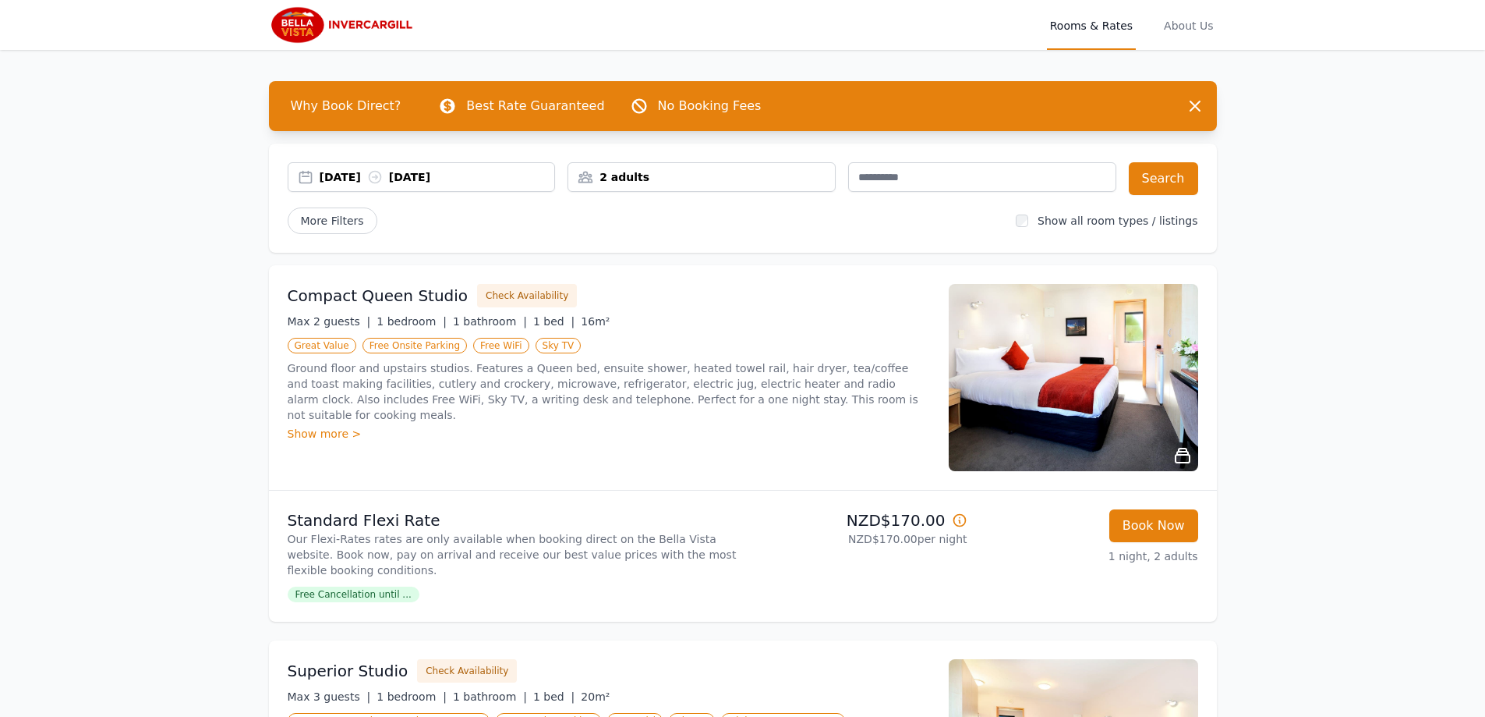
click at [811, 179] on div "2 adults" at bounding box center [701, 177] width 267 height 16
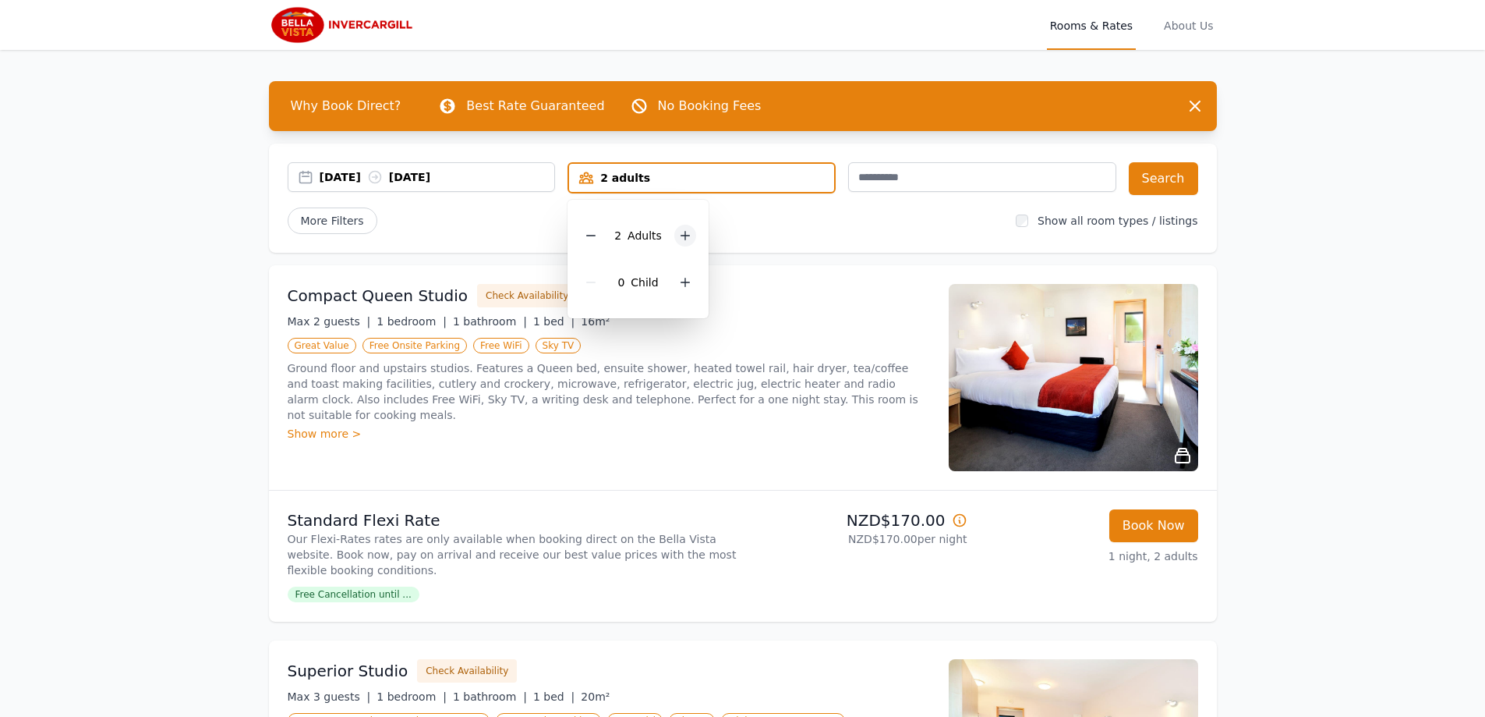
click at [685, 239] on icon at bounding box center [685, 235] width 12 height 12
click at [688, 238] on icon at bounding box center [685, 235] width 12 height 12
click at [684, 237] on icon at bounding box center [685, 235] width 12 height 12
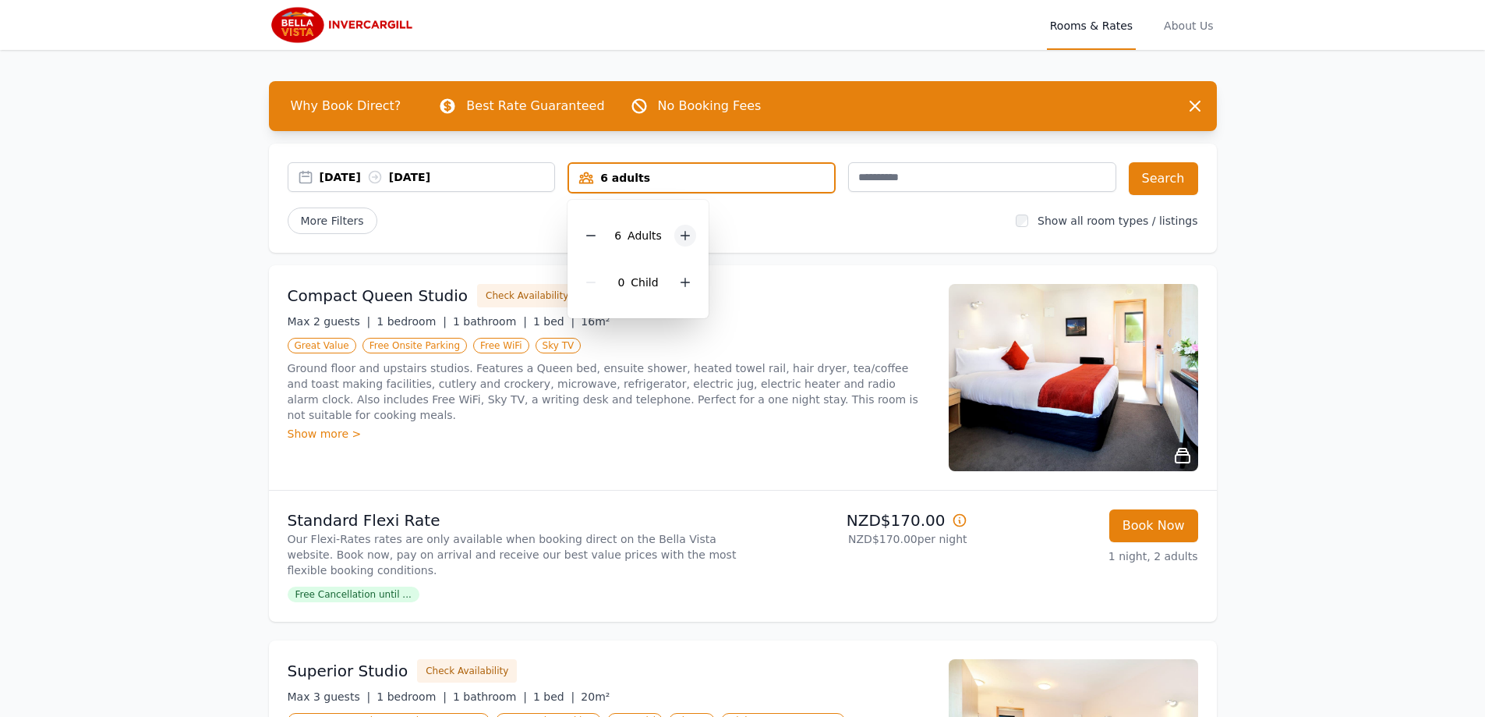
click at [684, 237] on icon at bounding box center [685, 235] width 12 height 12
click at [683, 237] on icon at bounding box center [685, 235] width 12 height 12
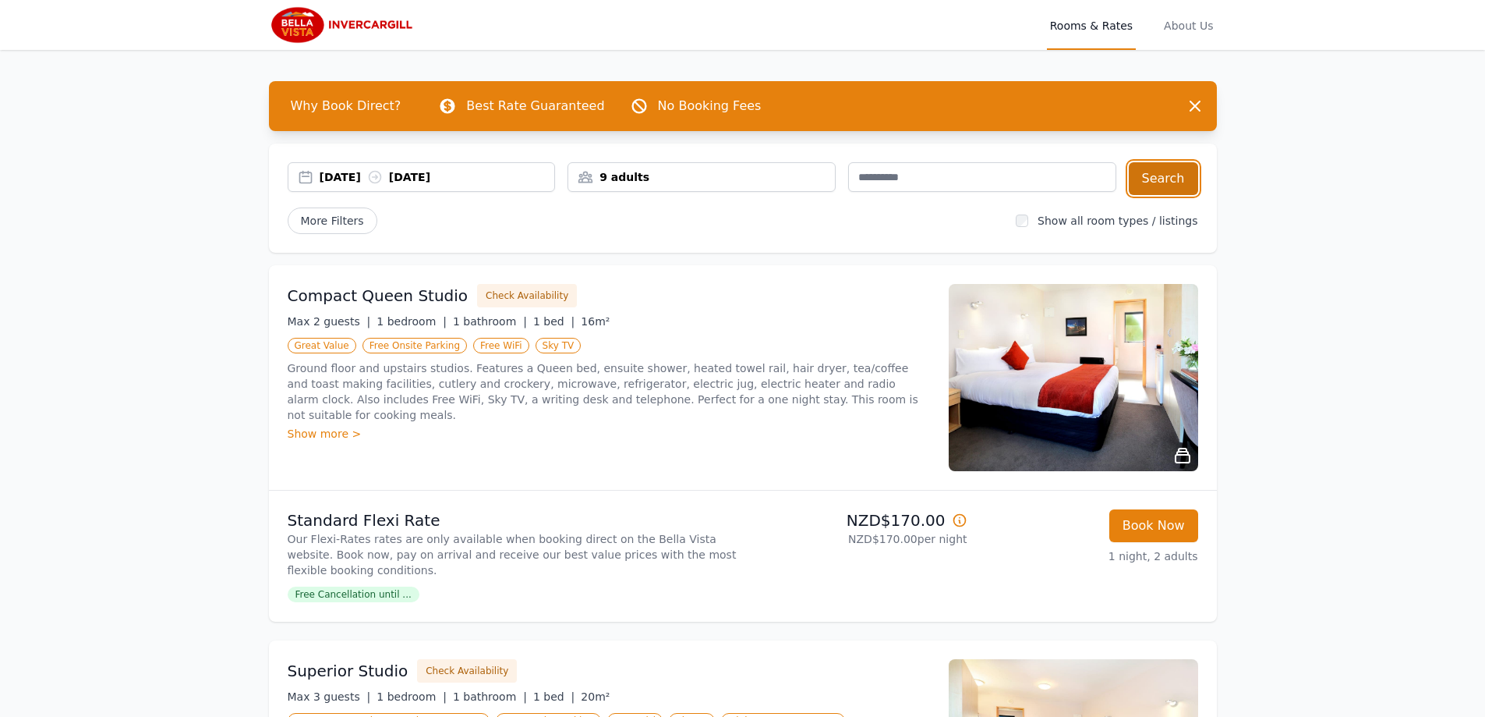
click at [1167, 182] on button "Search" at bounding box center [1163, 178] width 69 height 33
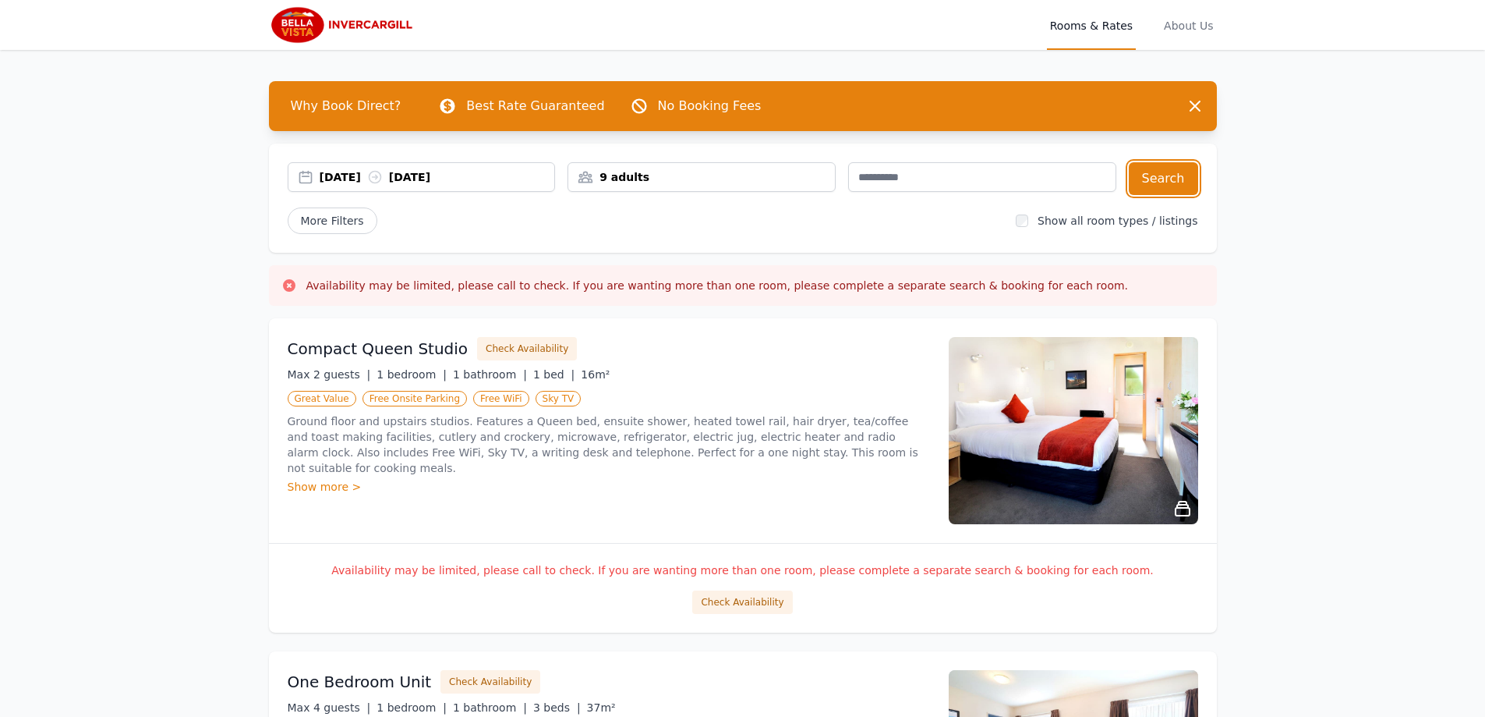
click at [774, 179] on div "9 adults" at bounding box center [701, 177] width 267 height 16
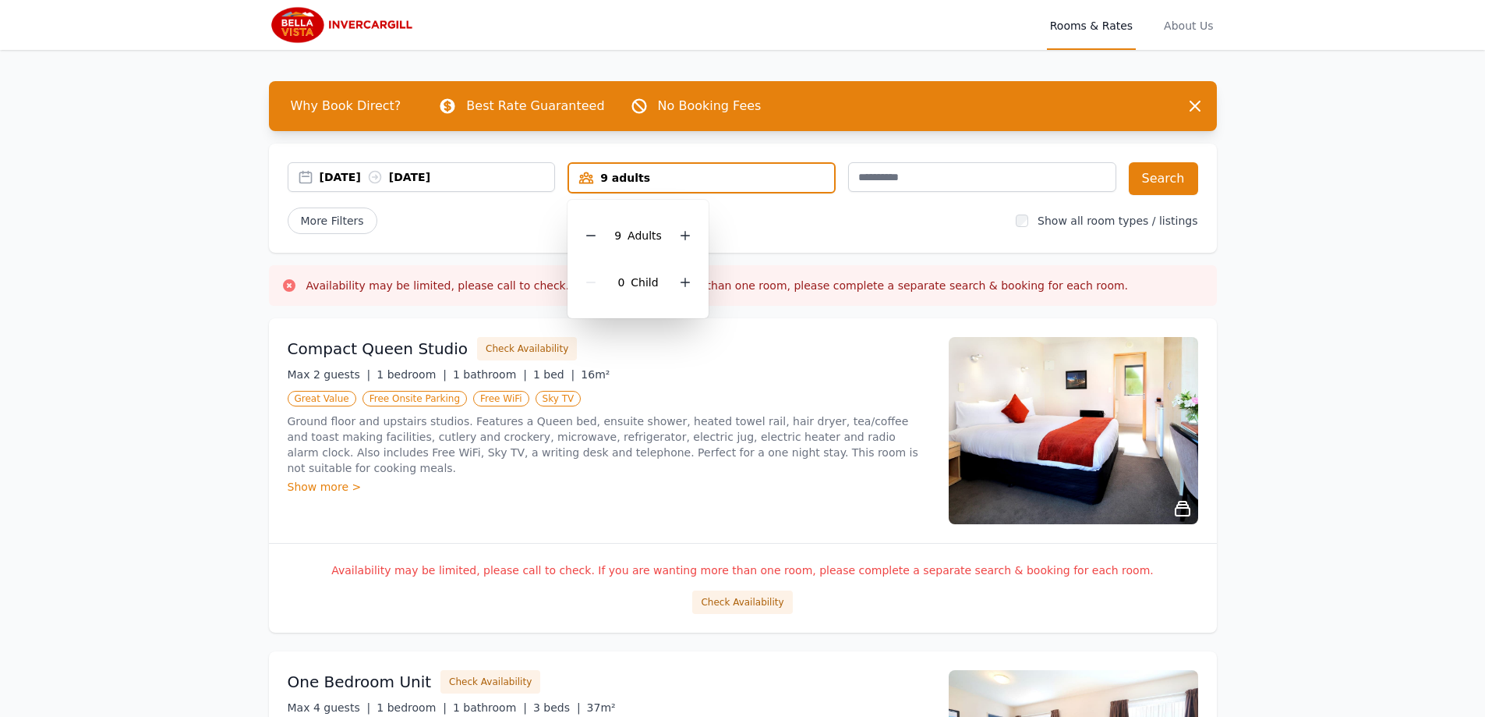
click at [768, 360] on div "Compact Queen Studio Check Availability Max 2 guests | 1 bedroom | 1 bathroom |…" at bounding box center [609, 430] width 642 height 187
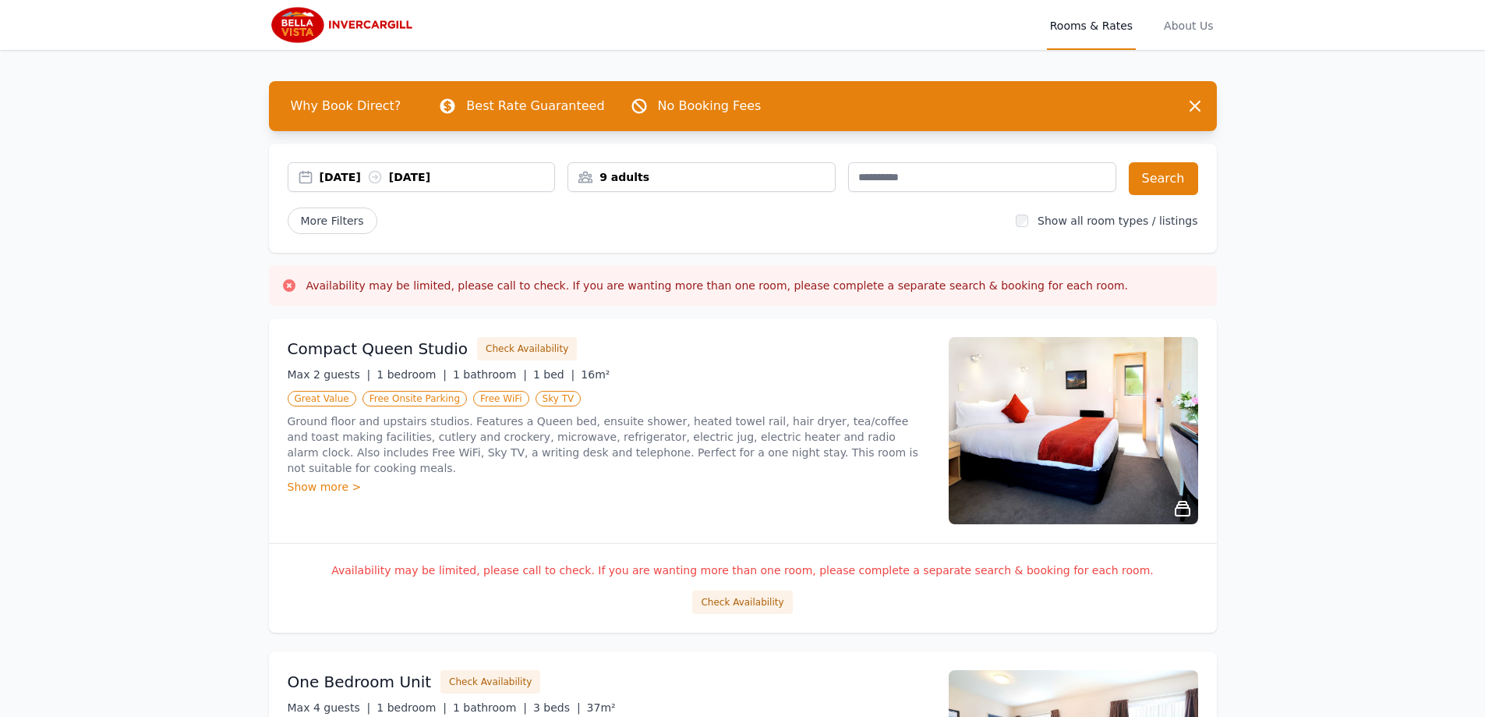
click at [787, 185] on div "9 adults" at bounding box center [702, 177] width 268 height 30
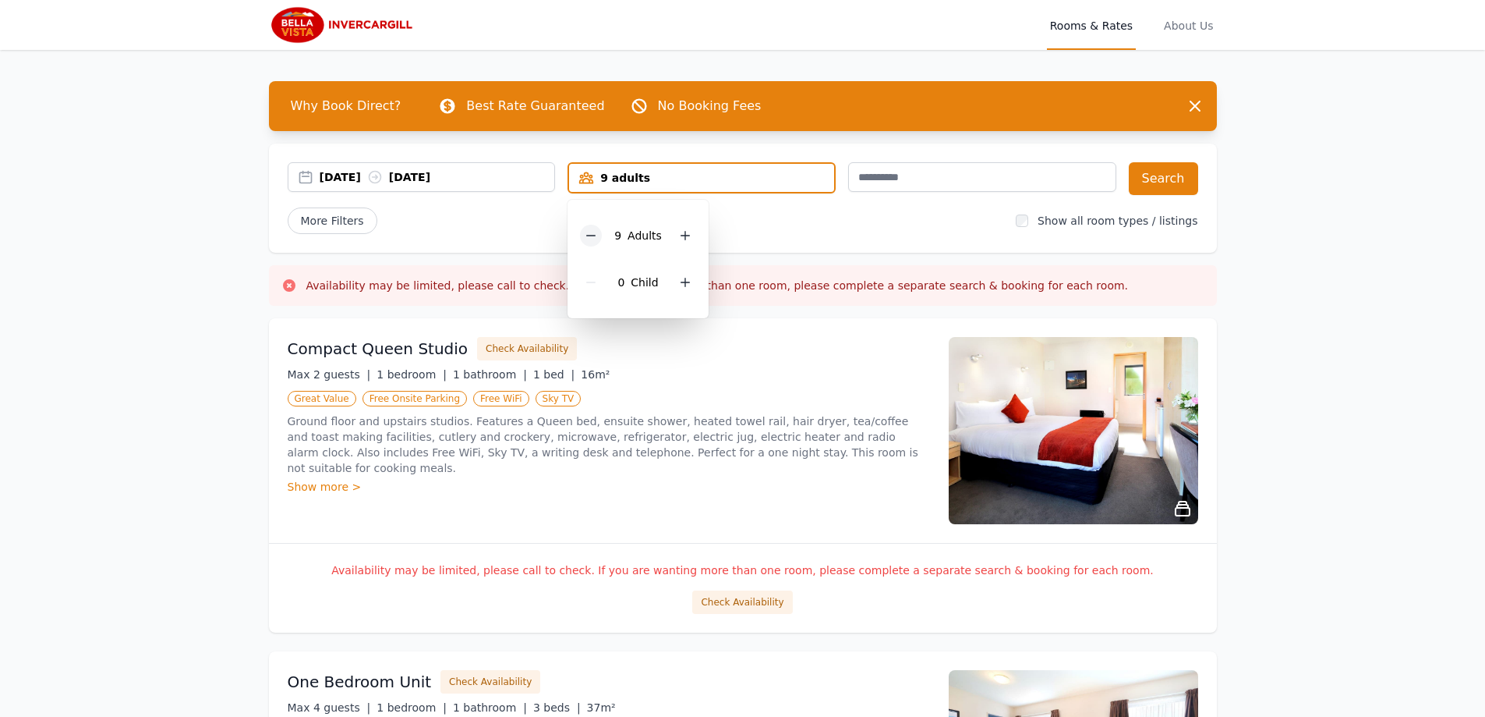
click at [597, 237] on icon at bounding box center [591, 235] width 12 height 12
click at [599, 237] on div at bounding box center [591, 236] width 22 height 22
click at [600, 237] on div at bounding box center [591, 236] width 22 height 22
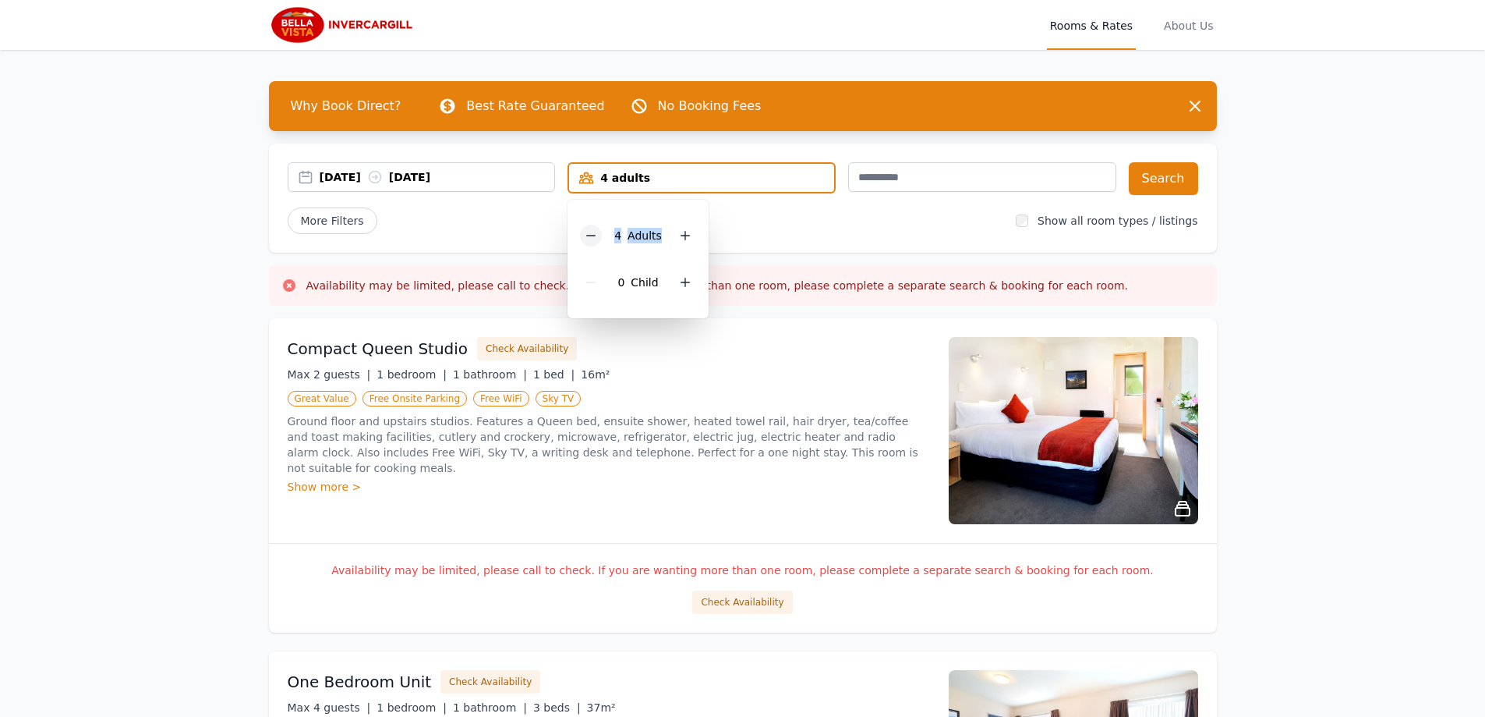
click at [601, 237] on div at bounding box center [591, 236] width 22 height 22
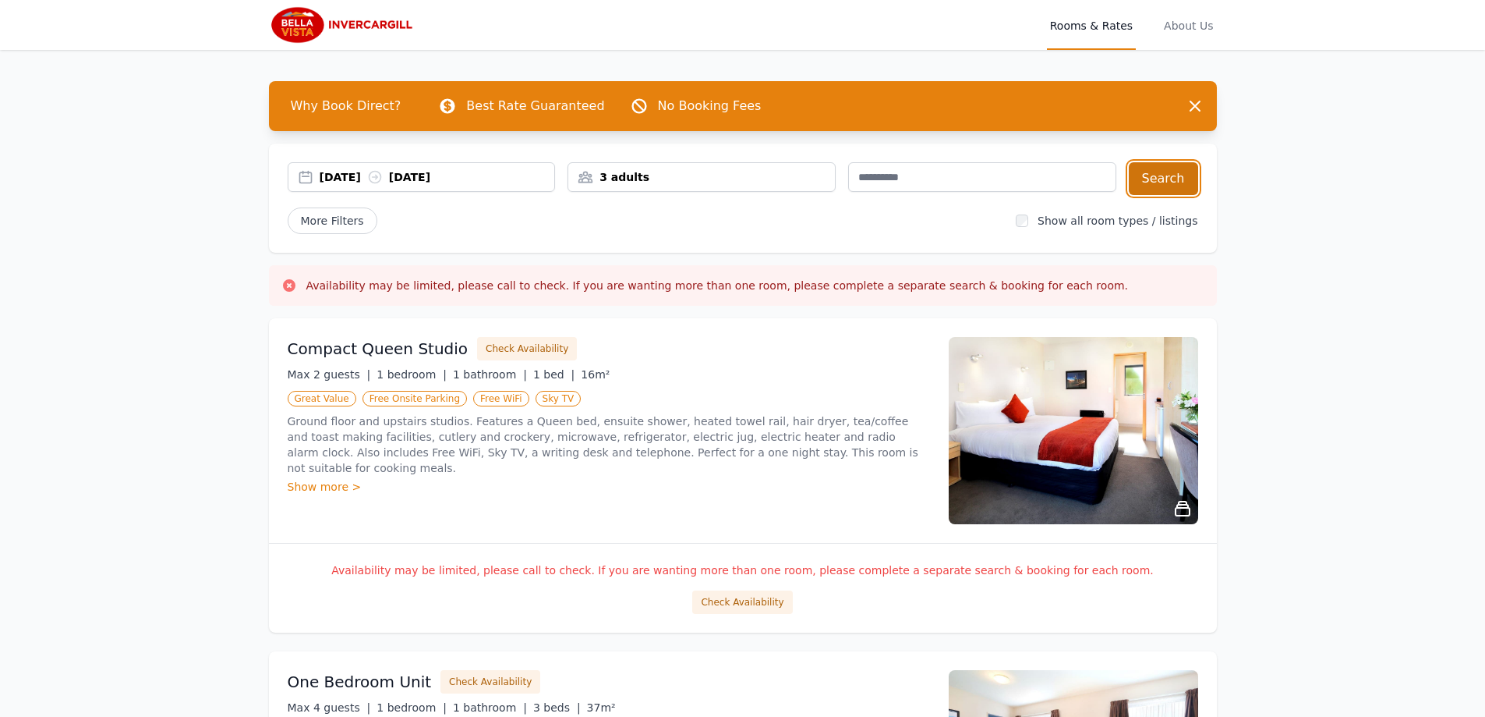
click at [1154, 180] on button "Search" at bounding box center [1163, 178] width 69 height 33
